Goal: Task Accomplishment & Management: Manage account settings

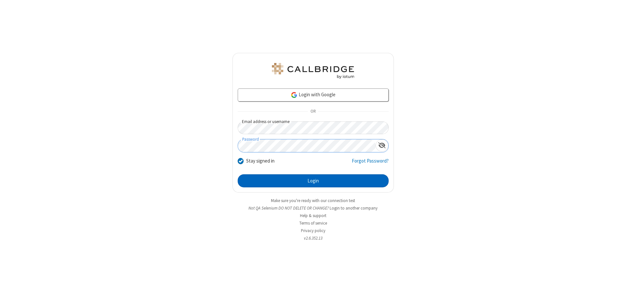
click at [313, 181] on button "Login" at bounding box center [313, 180] width 151 height 13
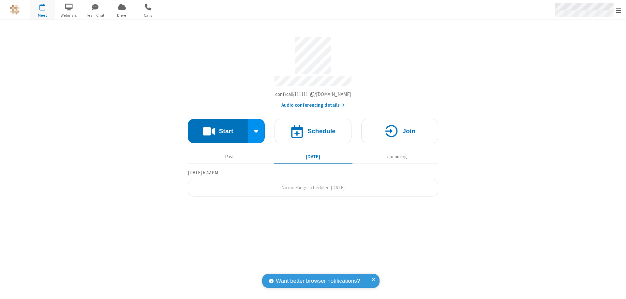
click at [619, 10] on span "Open menu" at bounding box center [618, 10] width 5 height 7
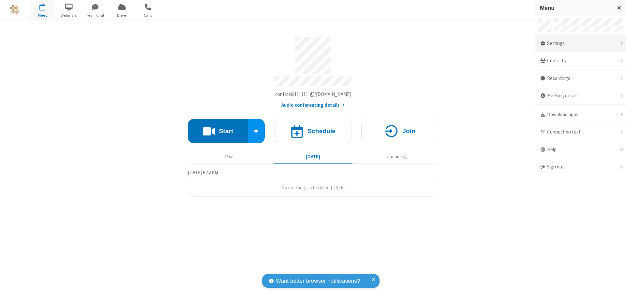
click at [580, 43] on div "Settings" at bounding box center [580, 44] width 91 height 18
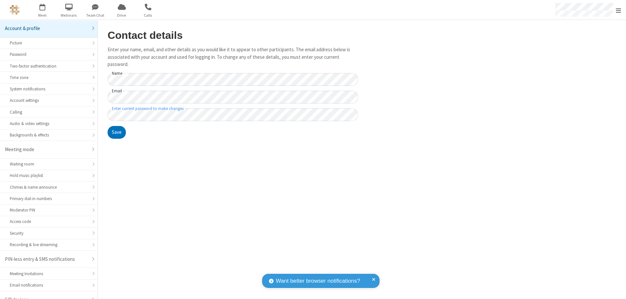
scroll to position [9, 0]
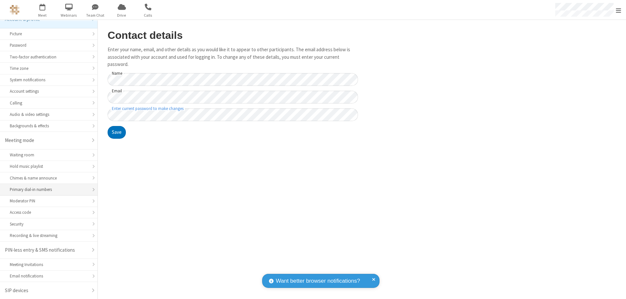
click at [46, 189] on div "Primary dial-in numbers" at bounding box center [49, 189] width 78 height 6
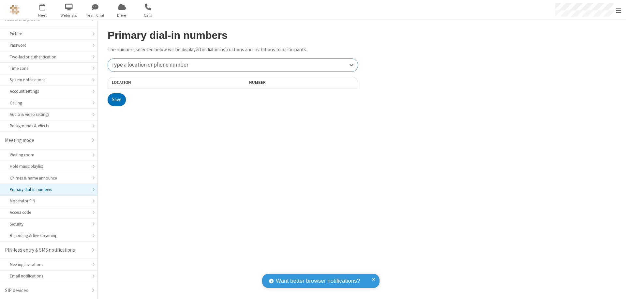
click at [233, 65] on div "Type a location or phone number" at bounding box center [233, 65] width 250 height 13
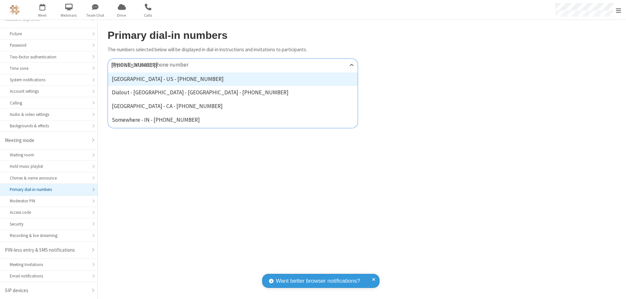
type input "[PHONE_NUMBER]"
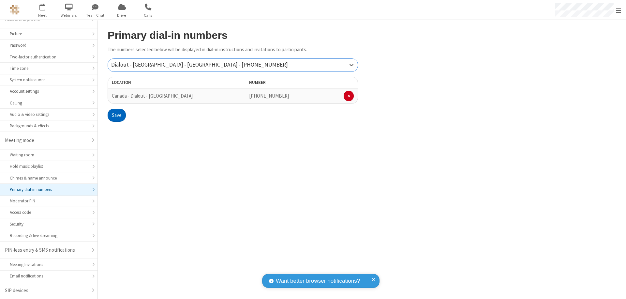
click at [116, 115] on button "Save" at bounding box center [117, 115] width 18 height 13
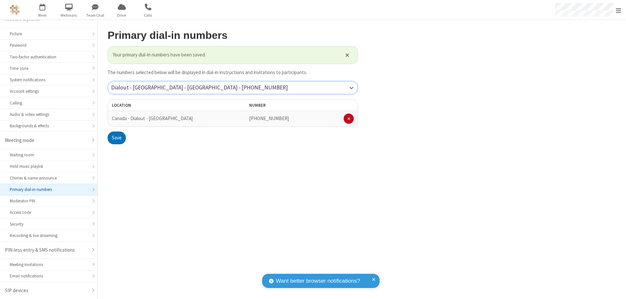
click at [233, 87] on div "Dialout - [GEOGRAPHIC_DATA] - [GEOGRAPHIC_DATA] - [PHONE_NUMBER]" at bounding box center [233, 87] width 250 height 13
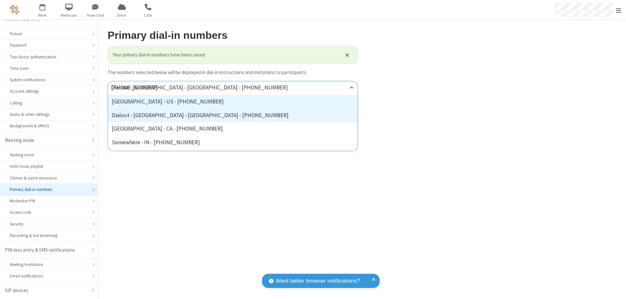
type input "[PHONE_NUMBER]"
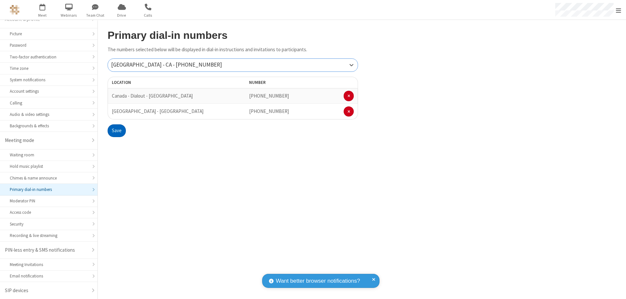
click at [116, 130] on button "Save" at bounding box center [117, 130] width 18 height 13
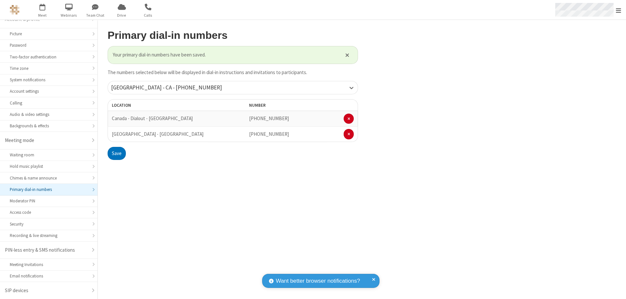
click at [619, 10] on span "Open menu" at bounding box center [618, 10] width 5 height 7
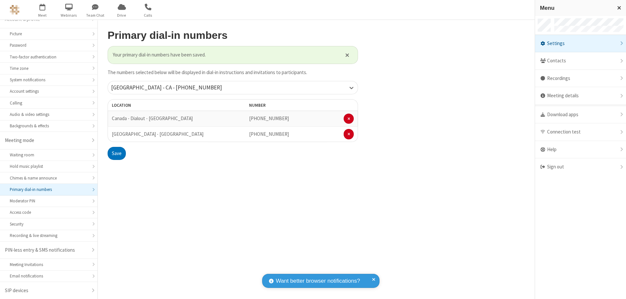
click at [580, 43] on div "Settings" at bounding box center [580, 44] width 91 height 18
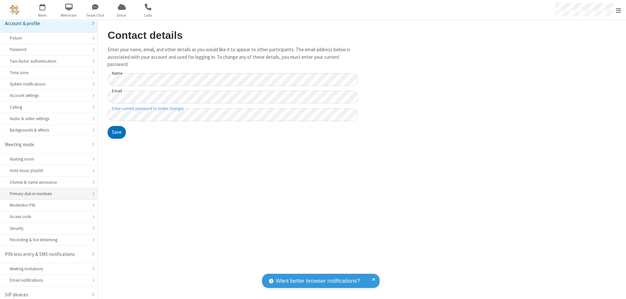
click at [46, 190] on div "Primary dial-in numbers" at bounding box center [49, 193] width 78 height 6
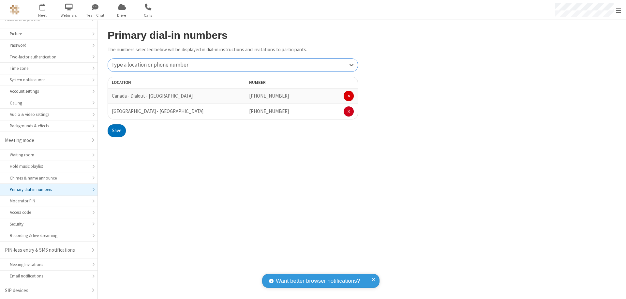
click at [349, 96] on span at bounding box center [349, 96] width 3 height 4
click at [116, 115] on button "Save" at bounding box center [117, 115] width 18 height 13
